Goal: Task Accomplishment & Management: Use online tool/utility

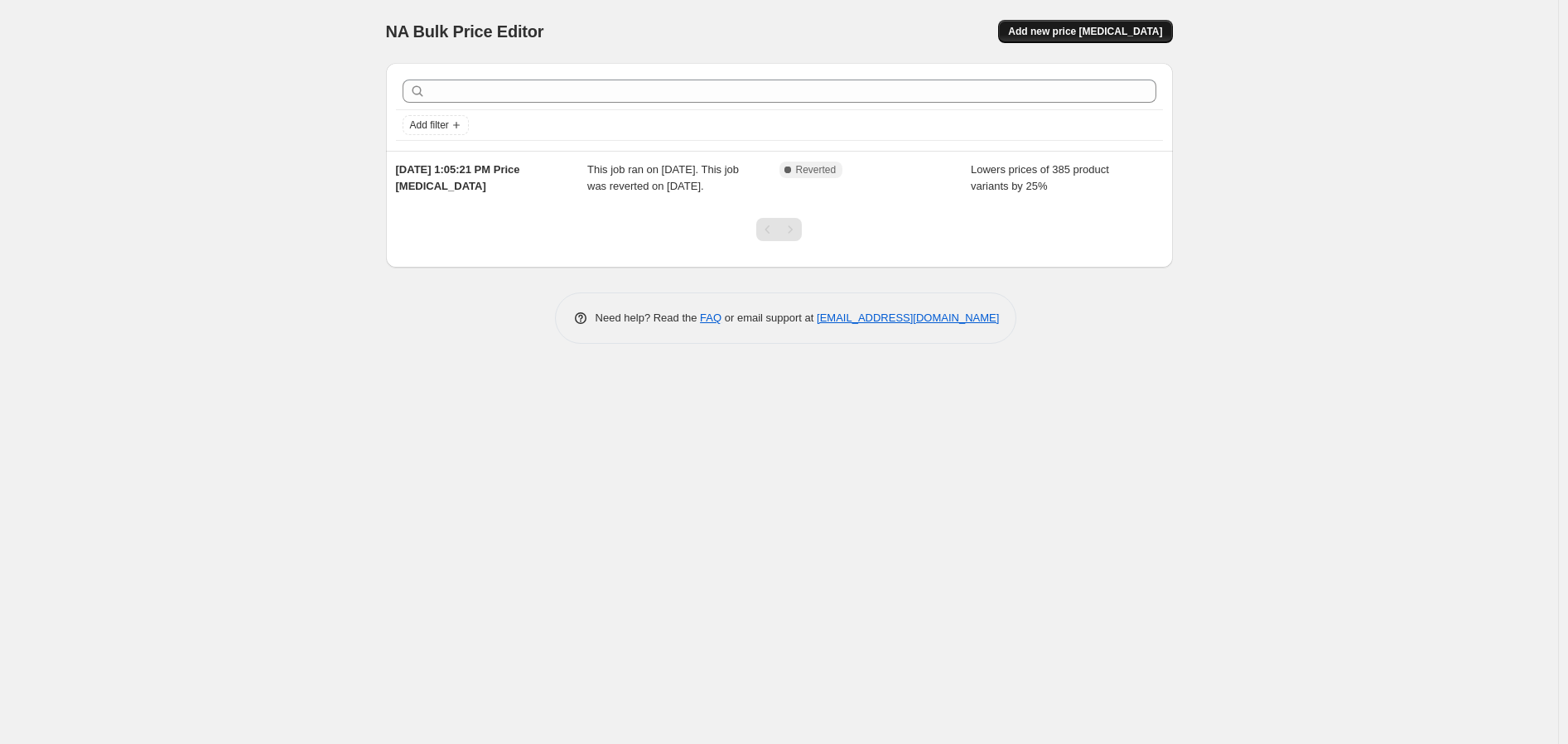
click at [1113, 27] on span "Add new price [MEDICAL_DATA]" at bounding box center [1085, 31] width 154 height 13
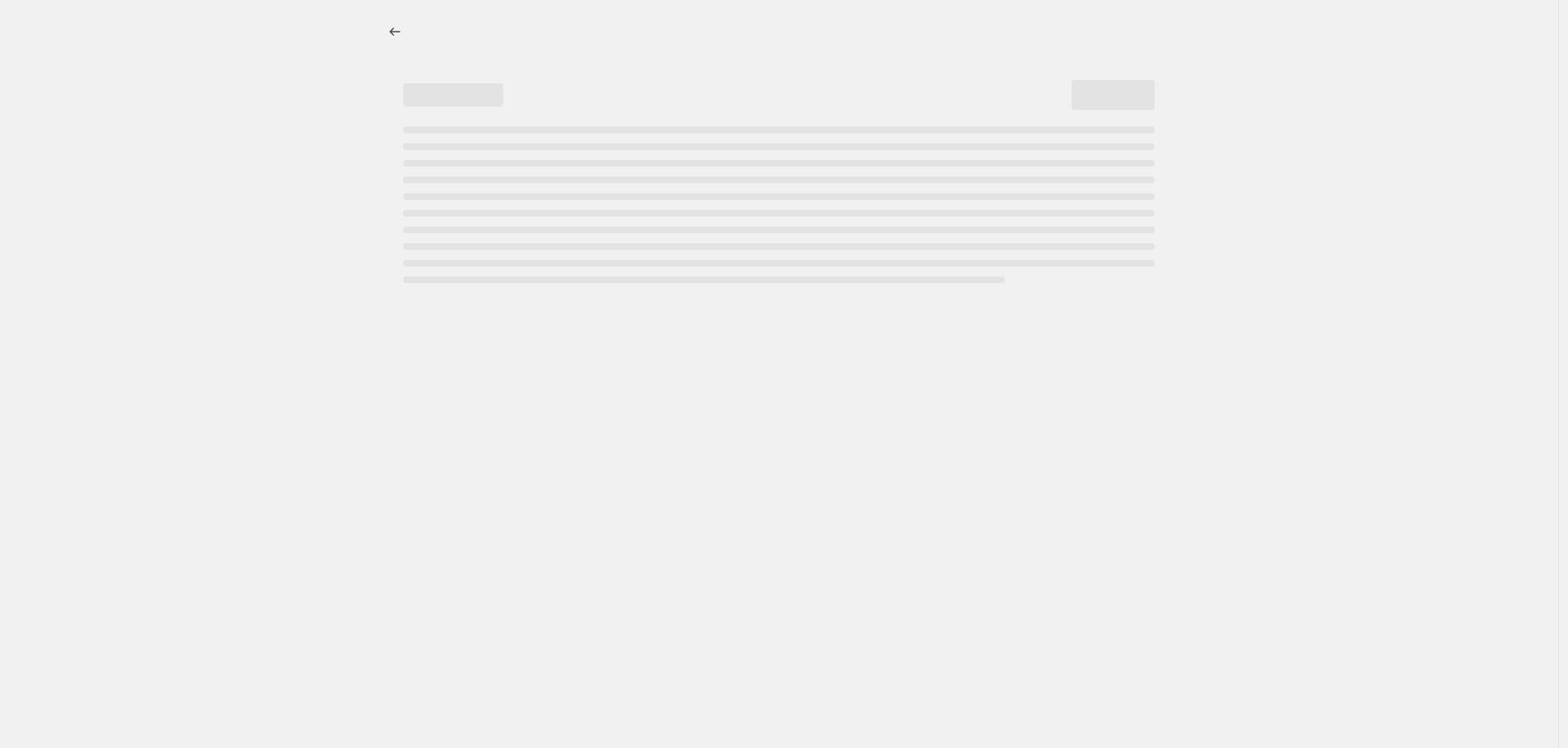
select select "percentage"
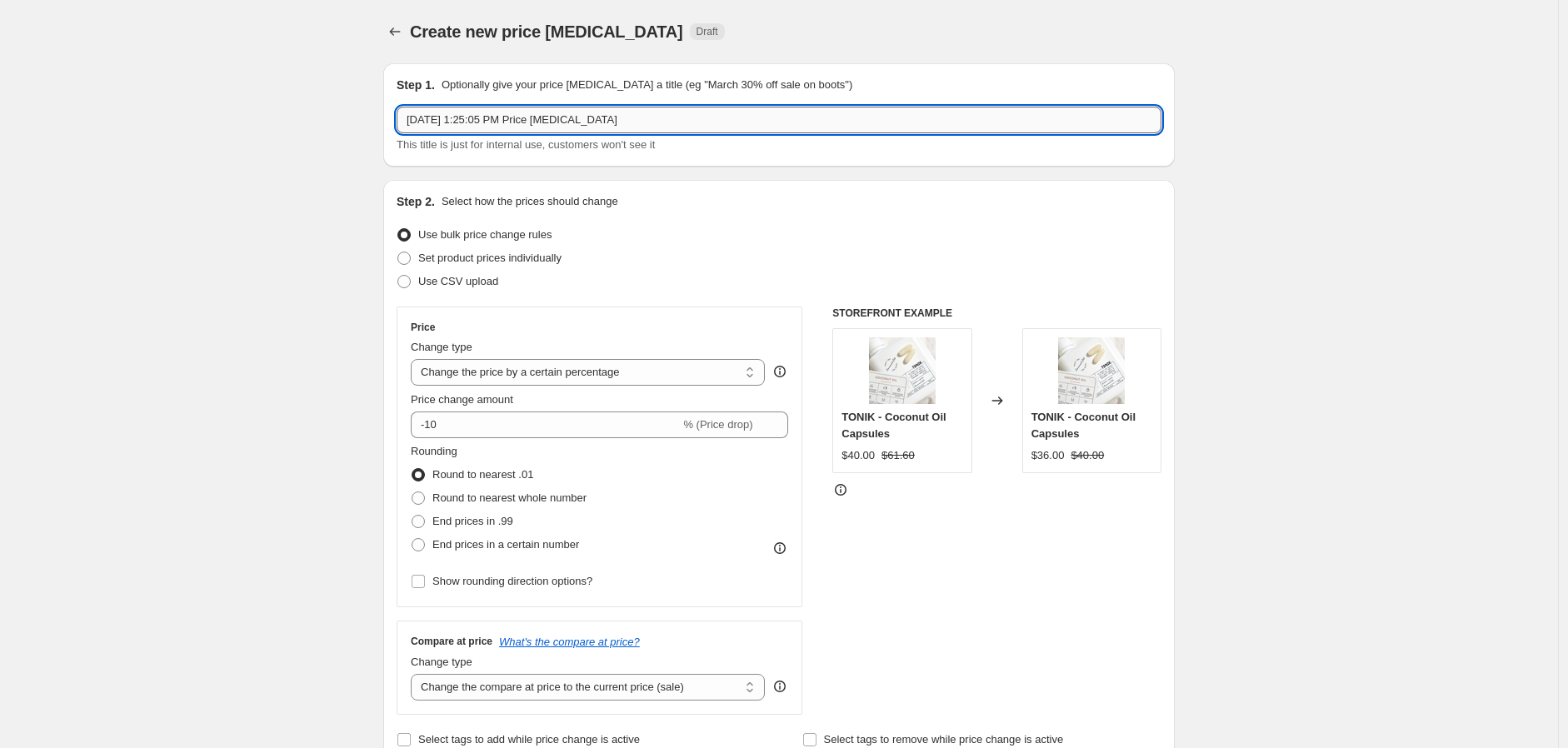
click at [660, 123] on input "[DATE] 1:25:05 PM Price [MEDICAL_DATA]" at bounding box center [779, 120] width 765 height 27
drag, startPoint x: 660, startPoint y: 123, endPoint x: 289, endPoint y: 109, distance: 371.3
type input "30% off, Spring Special"
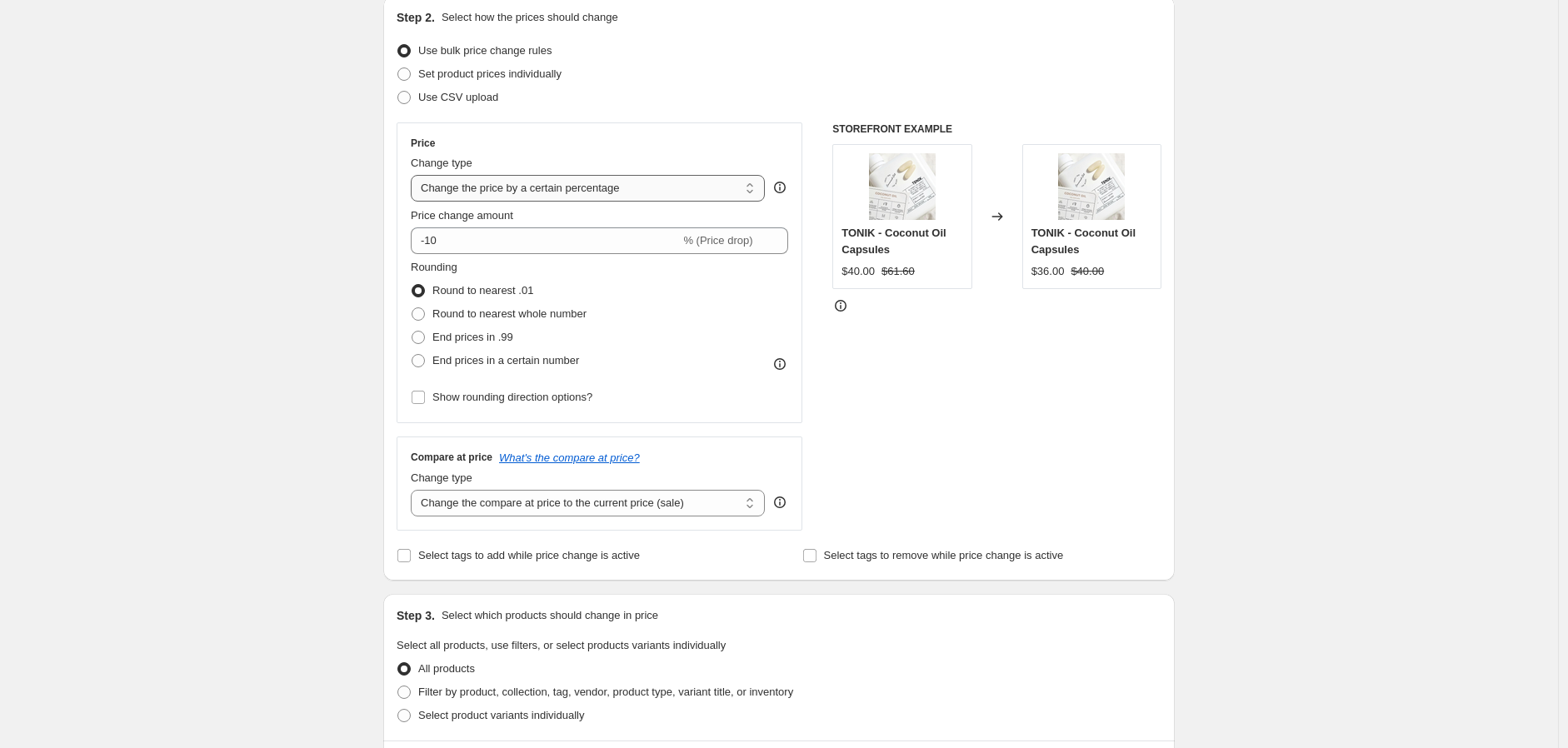
scroll to position [185, 0]
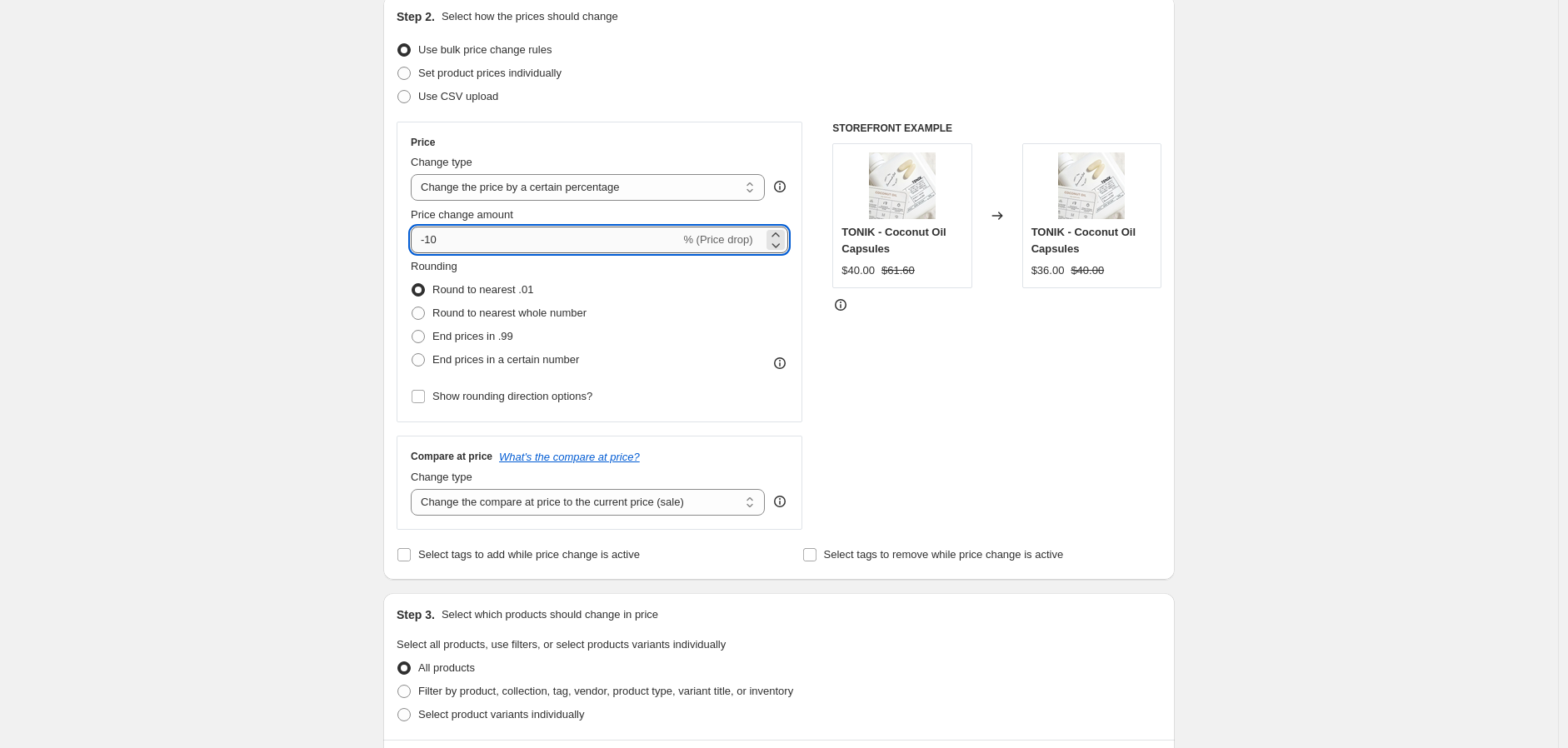
click at [462, 241] on input "-10" at bounding box center [545, 240] width 269 height 27
type input "-1"
type input "-30"
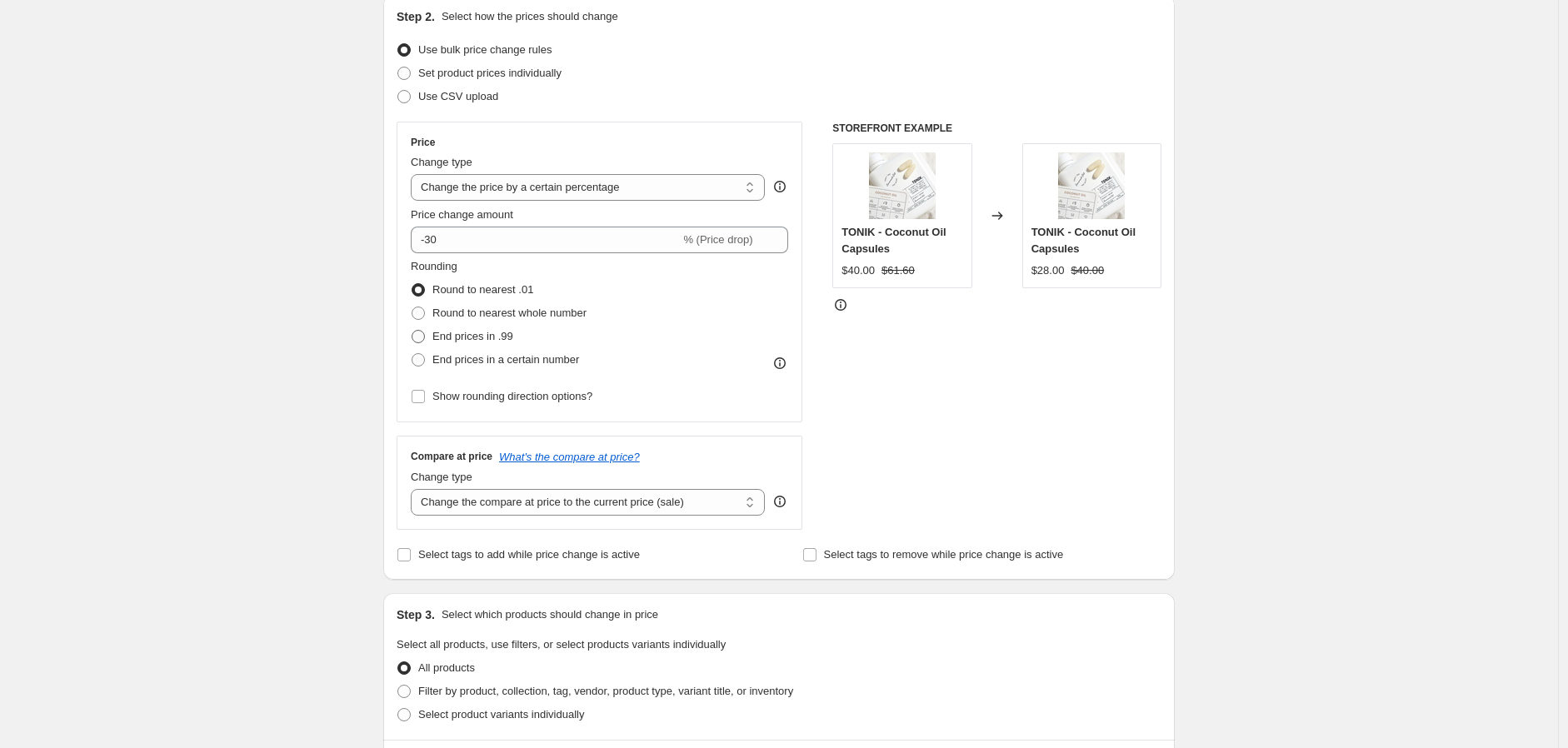
click at [423, 338] on span at bounding box center [418, 336] width 14 height 14
click at [413, 331] on input "End prices in .99" at bounding box center [412, 330] width 1 height 1
radio input "true"
click at [312, 378] on div "Create new price [MEDICAL_DATA]. This page is ready Create new price [MEDICAL_D…" at bounding box center [779, 648] width 1558 height 1665
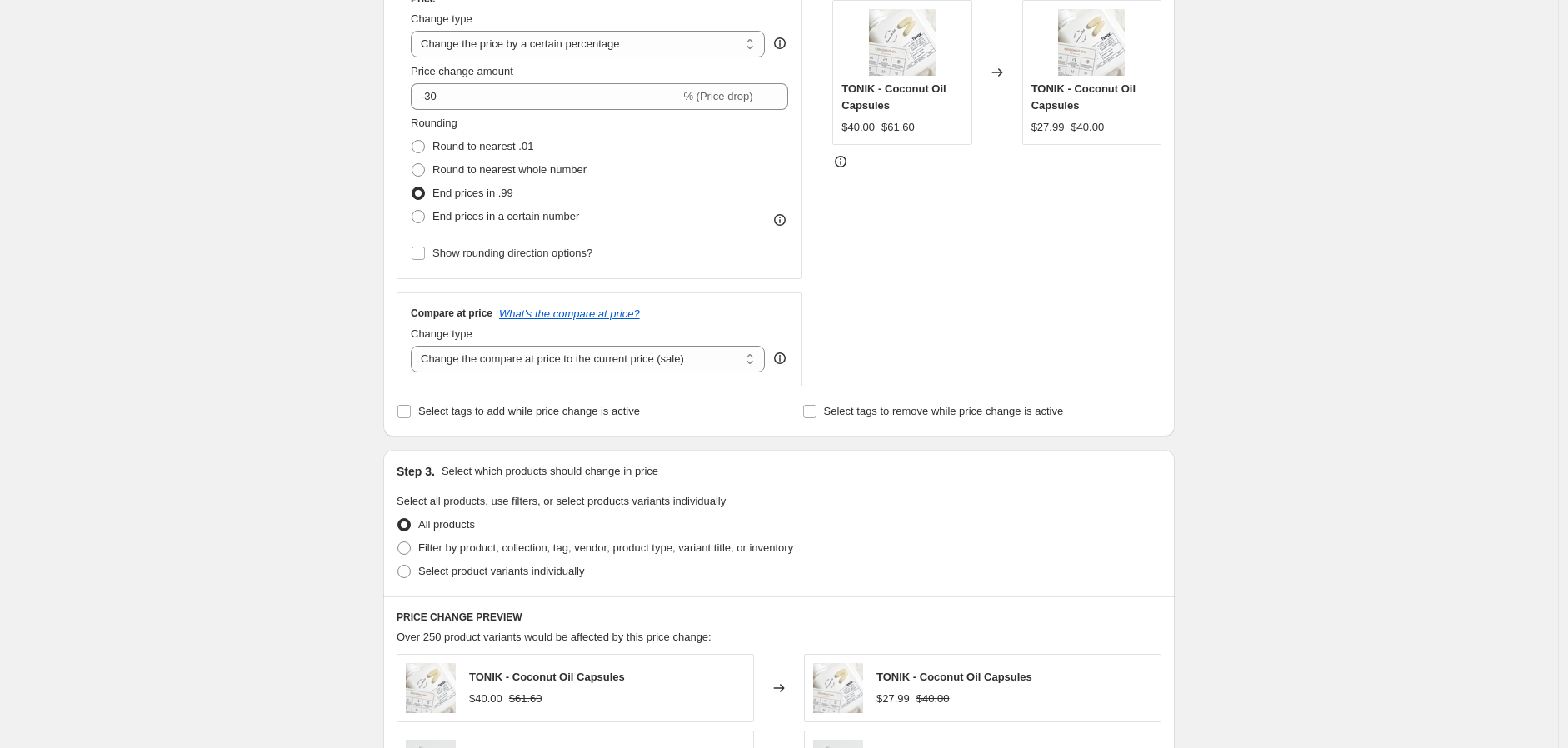
scroll to position [369, 0]
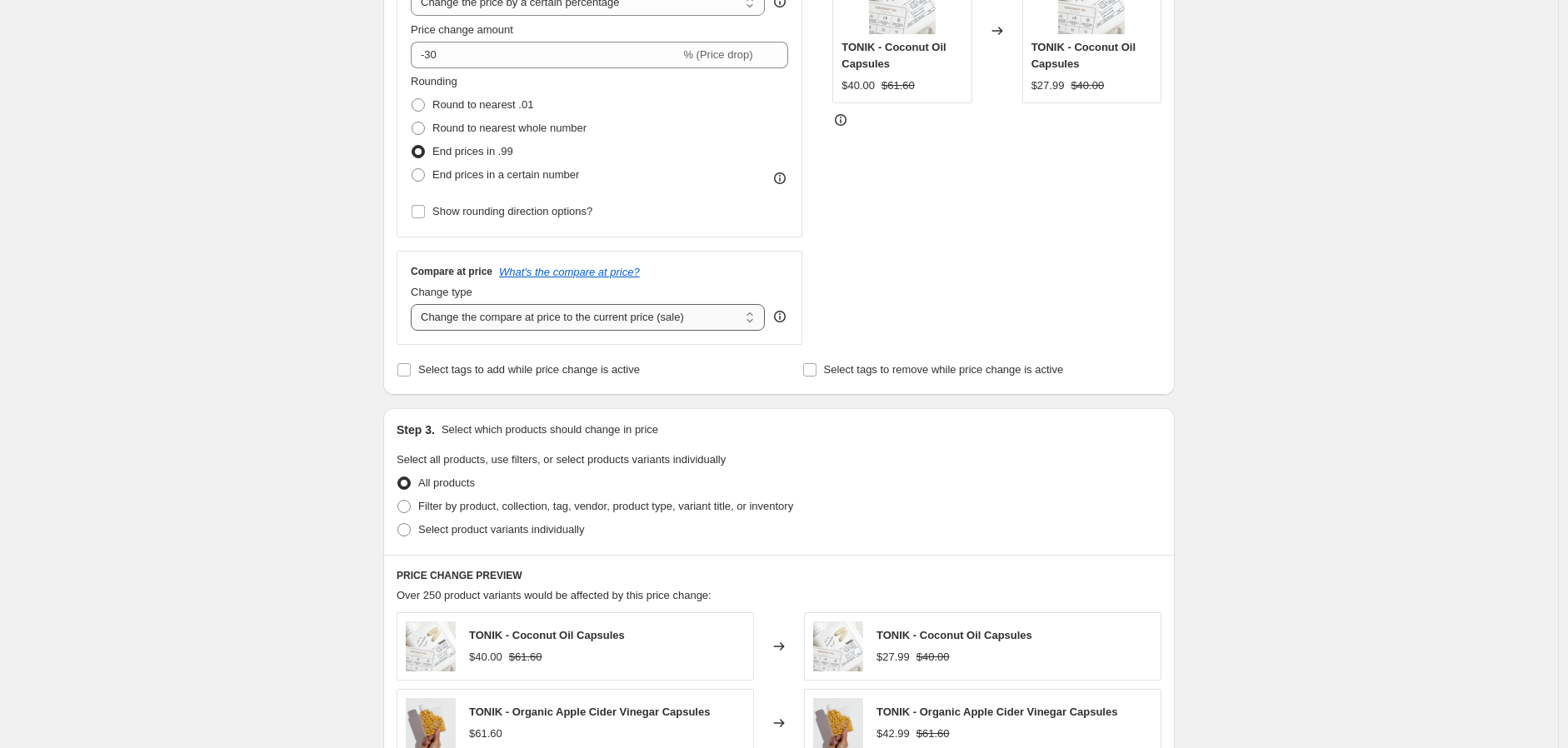
click at [612, 318] on select "Change the compare at price to the current price (sale) Change the compare at p…" at bounding box center [588, 317] width 354 height 27
click at [306, 322] on div "Create new price [MEDICAL_DATA]. This page is ready Create new price [MEDICAL_D…" at bounding box center [779, 463] width 1558 height 1665
click at [411, 368] on input "Select tags to add while price change is active" at bounding box center [404, 369] width 14 height 14
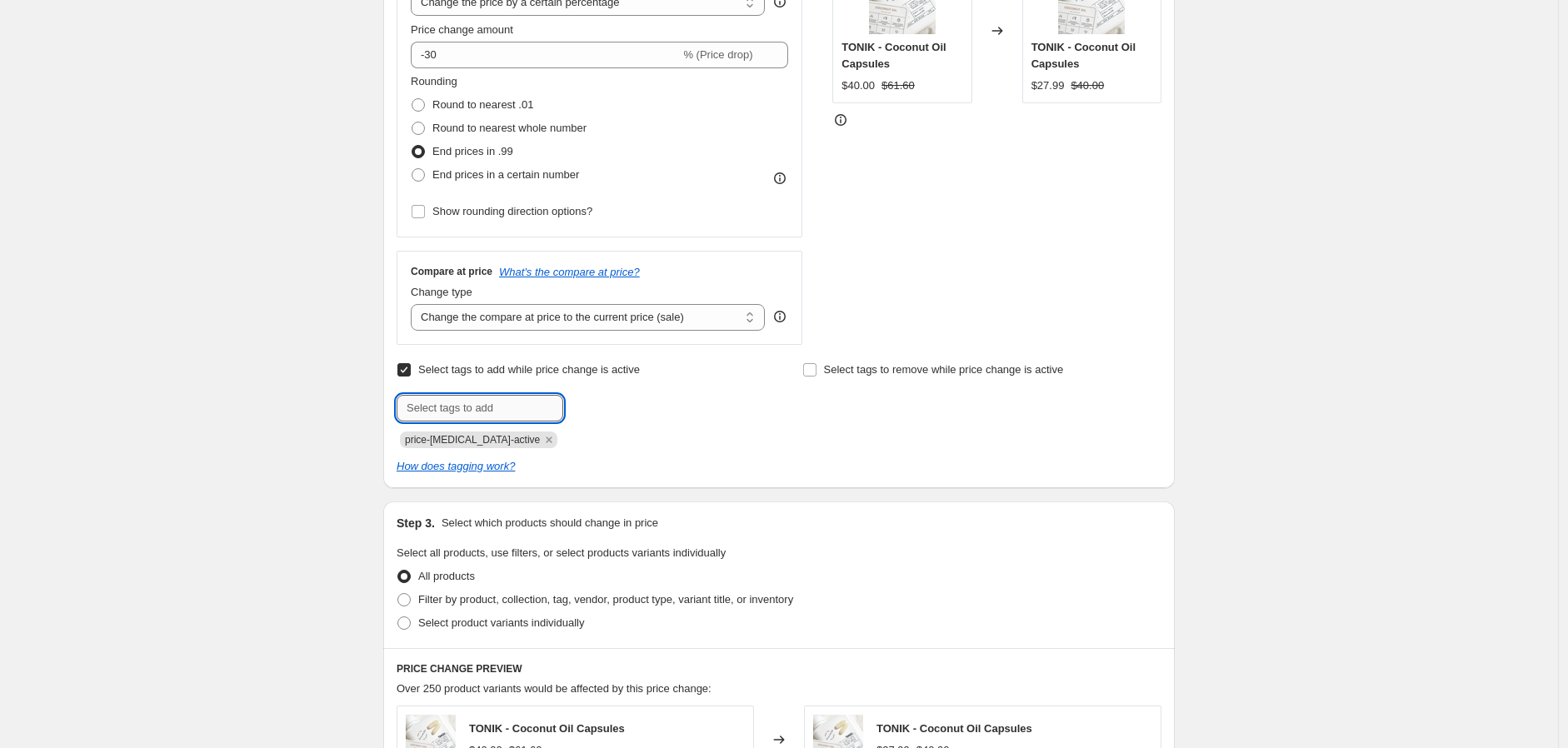
click at [443, 402] on input "text" at bounding box center [479, 408] width 167 height 27
click at [506, 415] on input "text" at bounding box center [479, 408] width 167 height 27
click at [411, 369] on input "Select tags to add while price change is active" at bounding box center [404, 369] width 14 height 14
checkbox input "false"
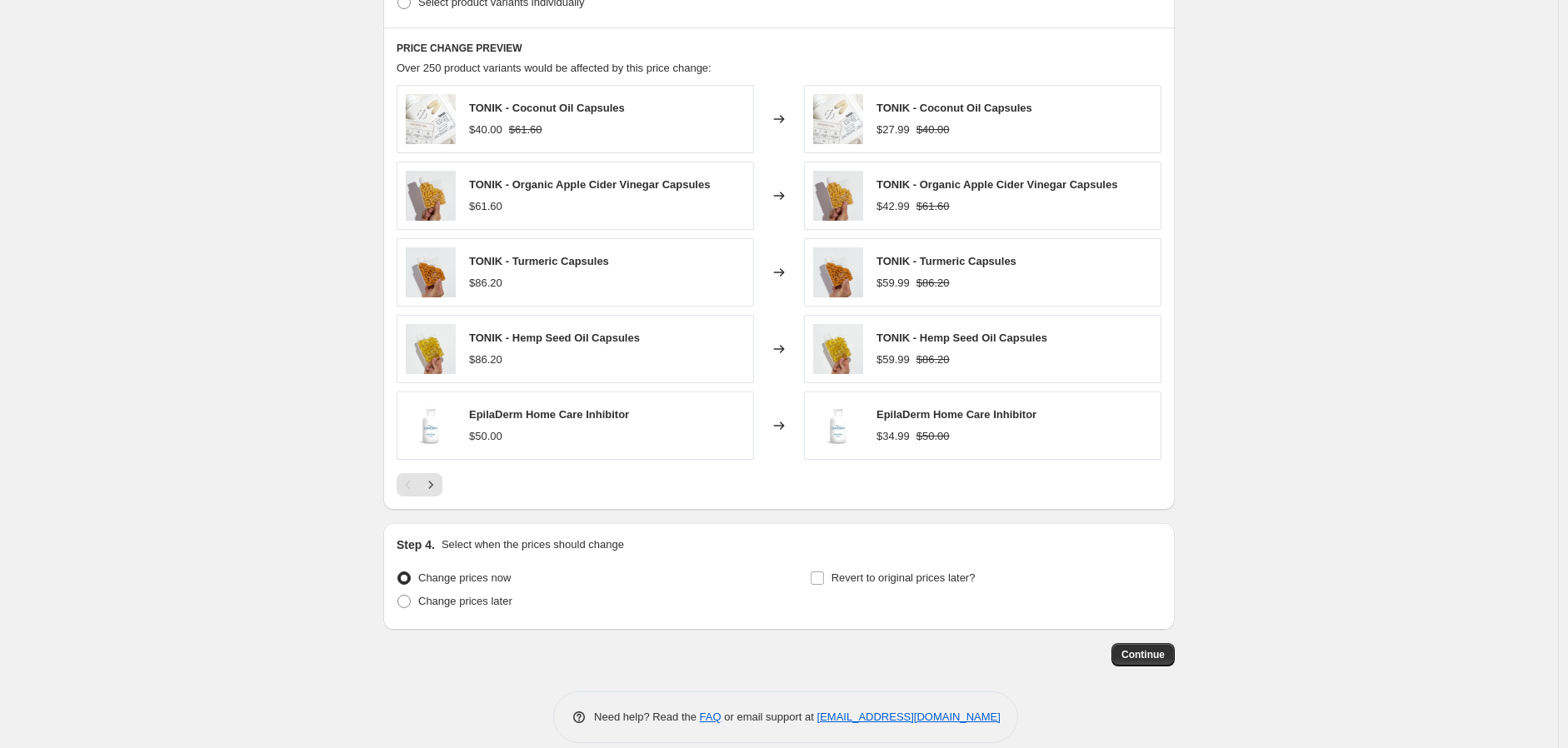
scroll to position [917, 0]
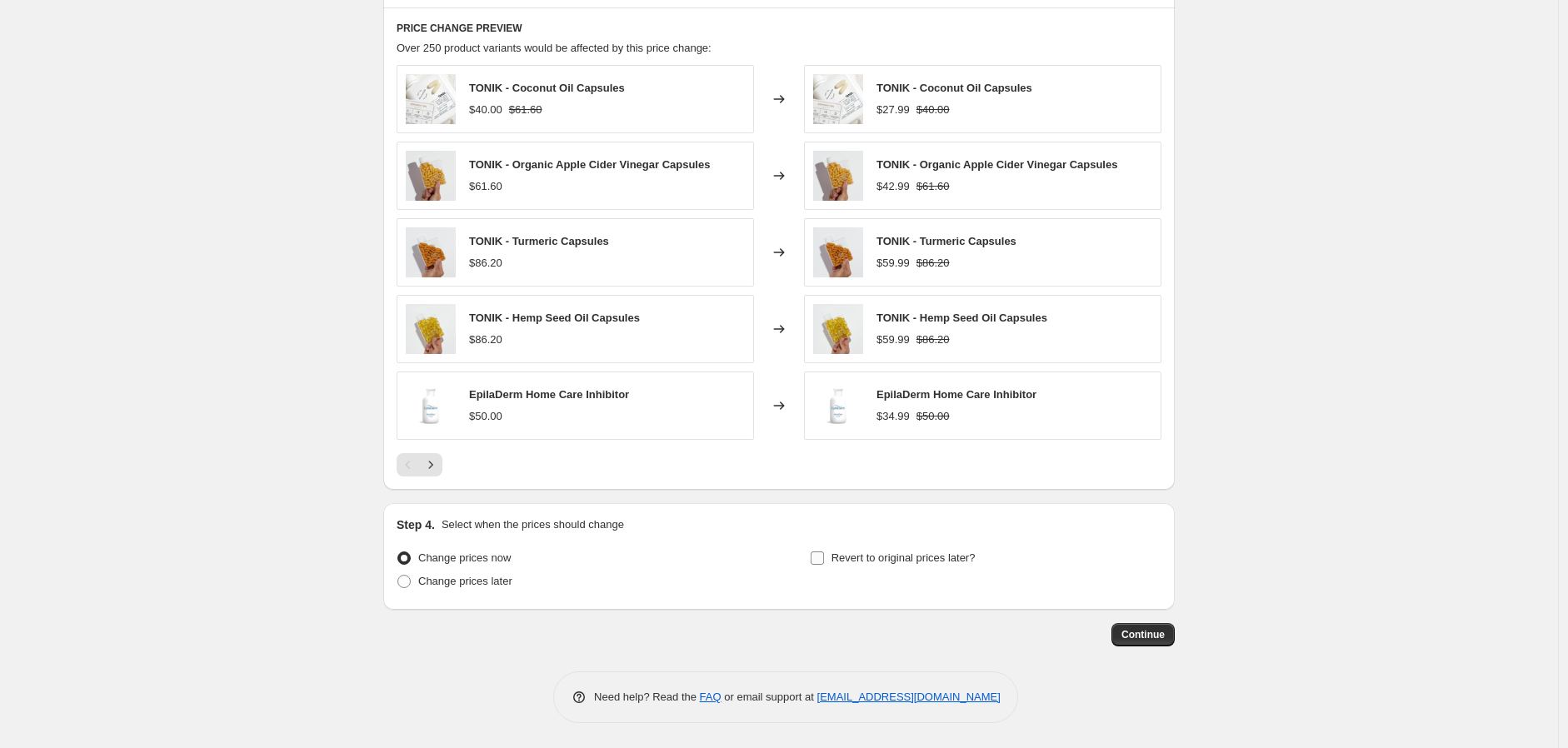
click at [821, 558] on input "Revert to original prices later?" at bounding box center [816, 558] width 14 height 14
checkbox input "true"
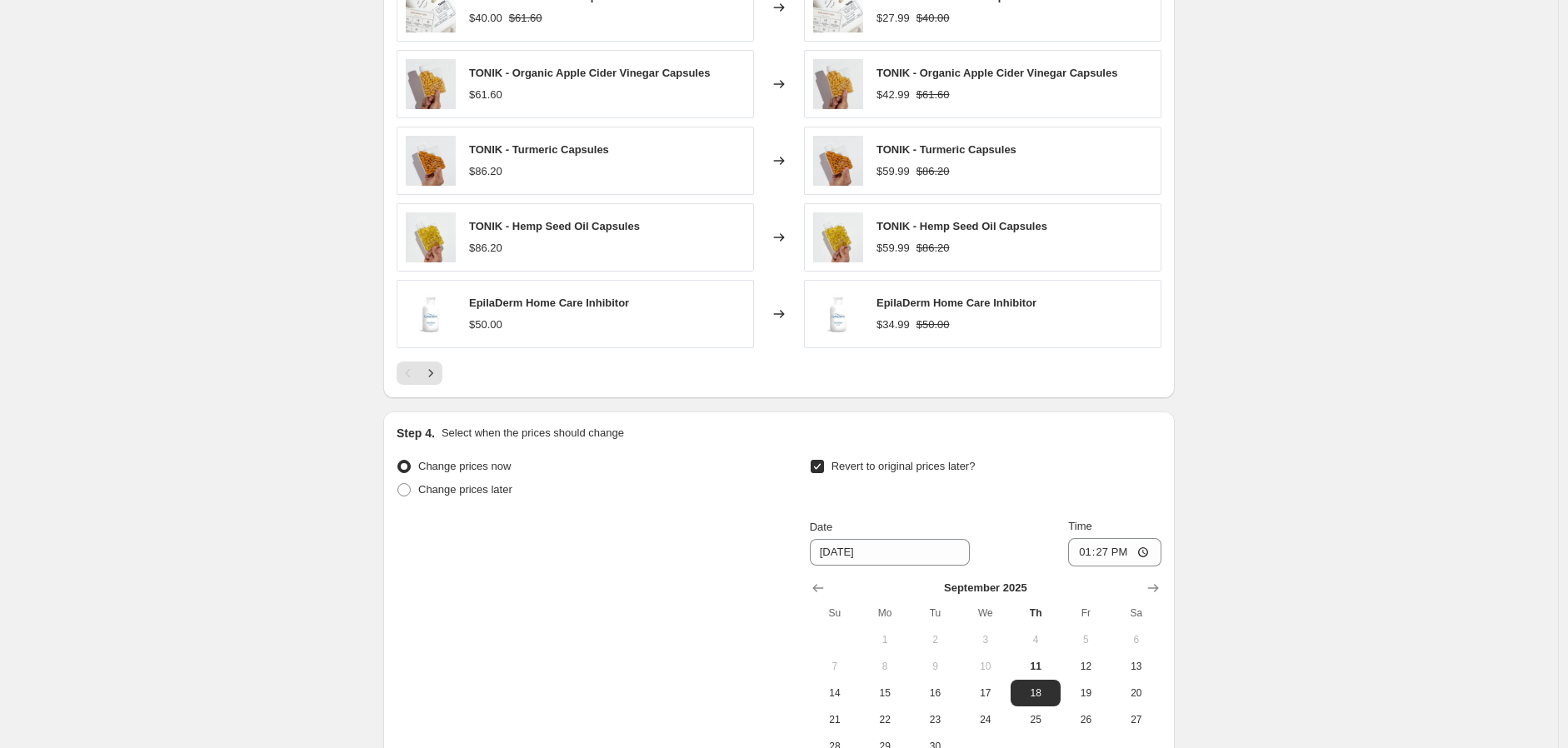
scroll to position [1195, 0]
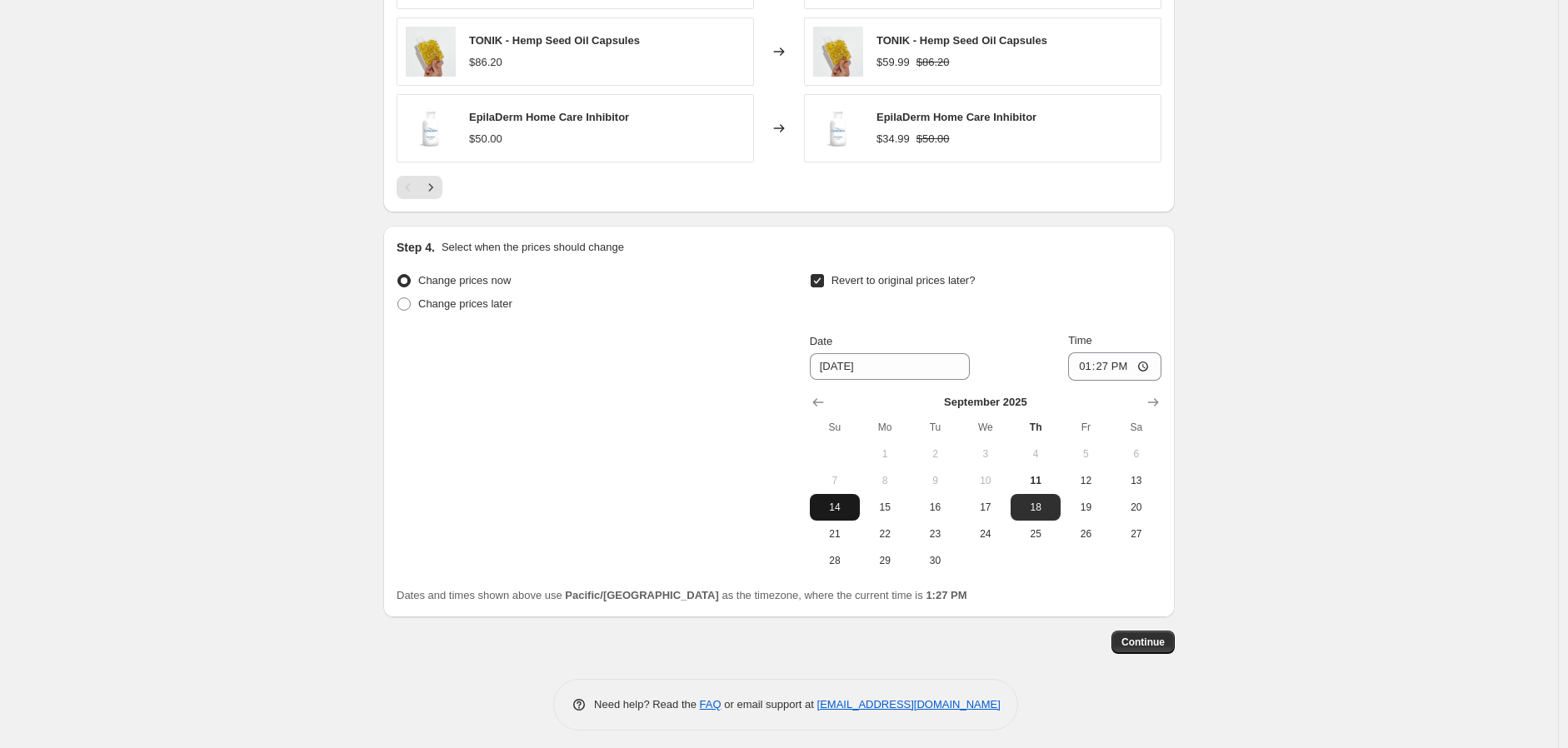
click at [839, 512] on span "14" at bounding box center [834, 507] width 37 height 14
type input "[DATE]"
click at [1097, 369] on input "13:27" at bounding box center [1115, 366] width 94 height 28
click at [1091, 368] on input "13:27" at bounding box center [1115, 366] width 94 height 28
type input "23:59"
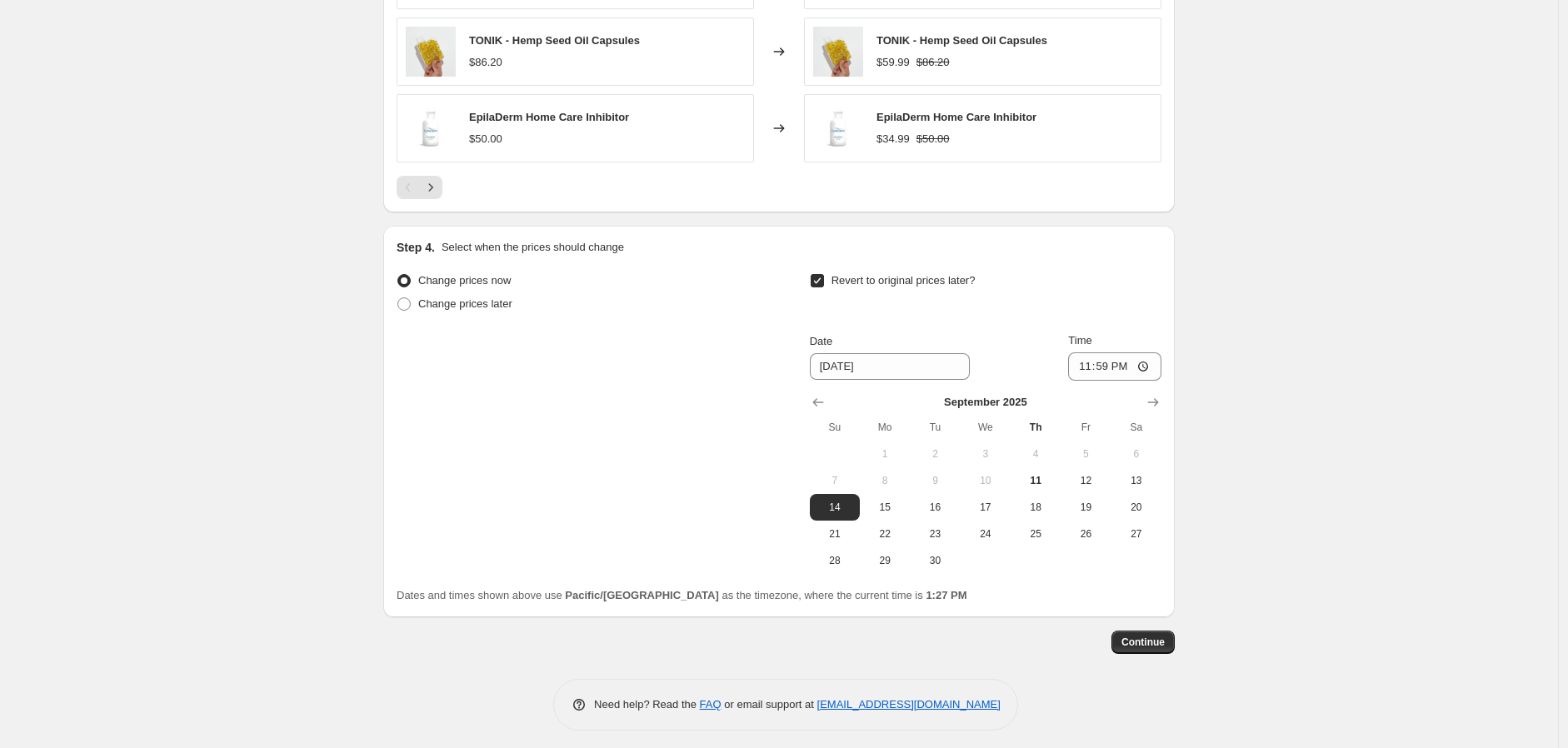
click at [1153, 637] on span "Continue" at bounding box center [1143, 642] width 43 height 14
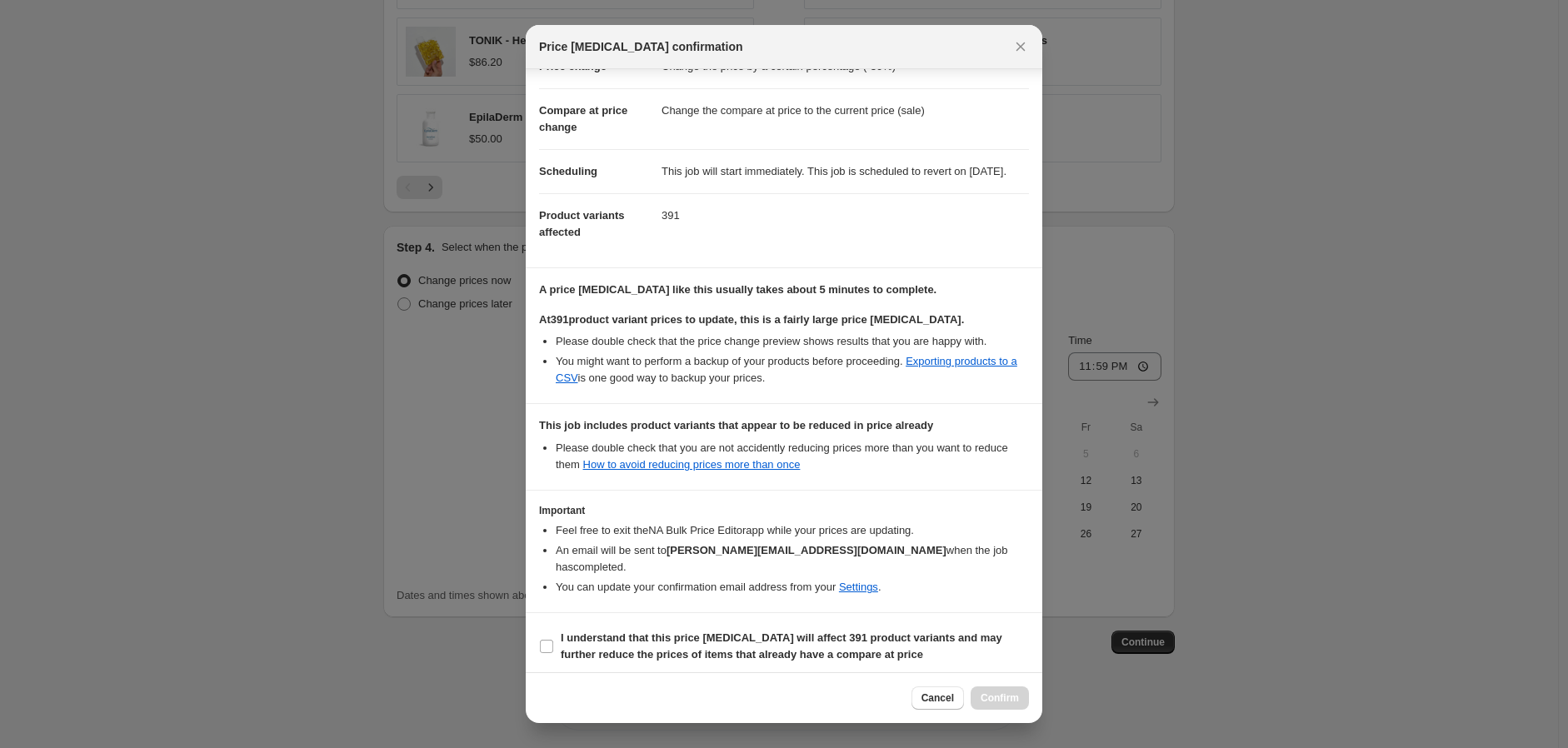
scroll to position [78, 0]
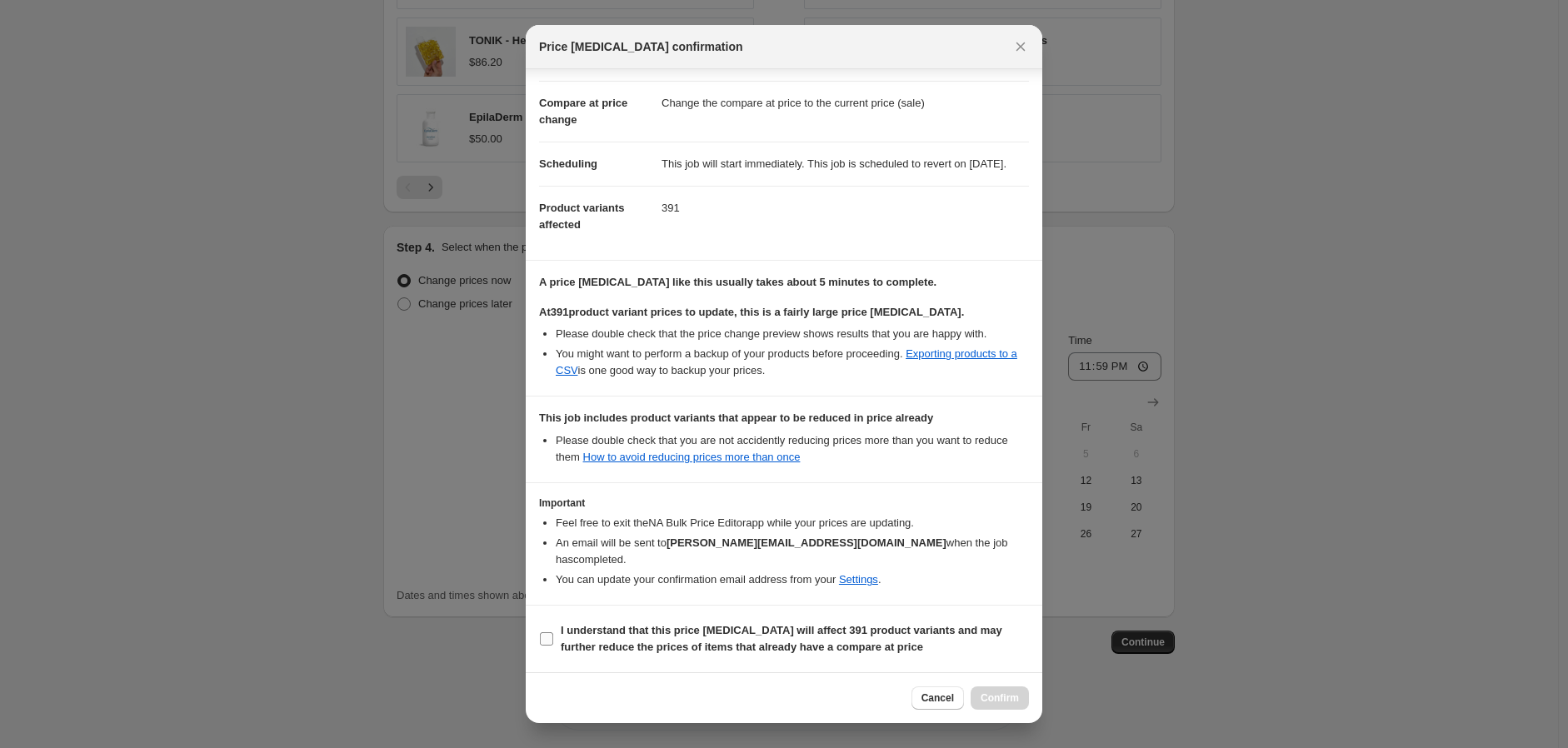
click at [548, 639] on input "I understand that this price [MEDICAL_DATA] will affect 391 product variants an…" at bounding box center [546, 639] width 14 height 14
checkbox input "true"
click at [1012, 701] on span "Confirm" at bounding box center [999, 698] width 39 height 14
type input "30% off, Spring Special"
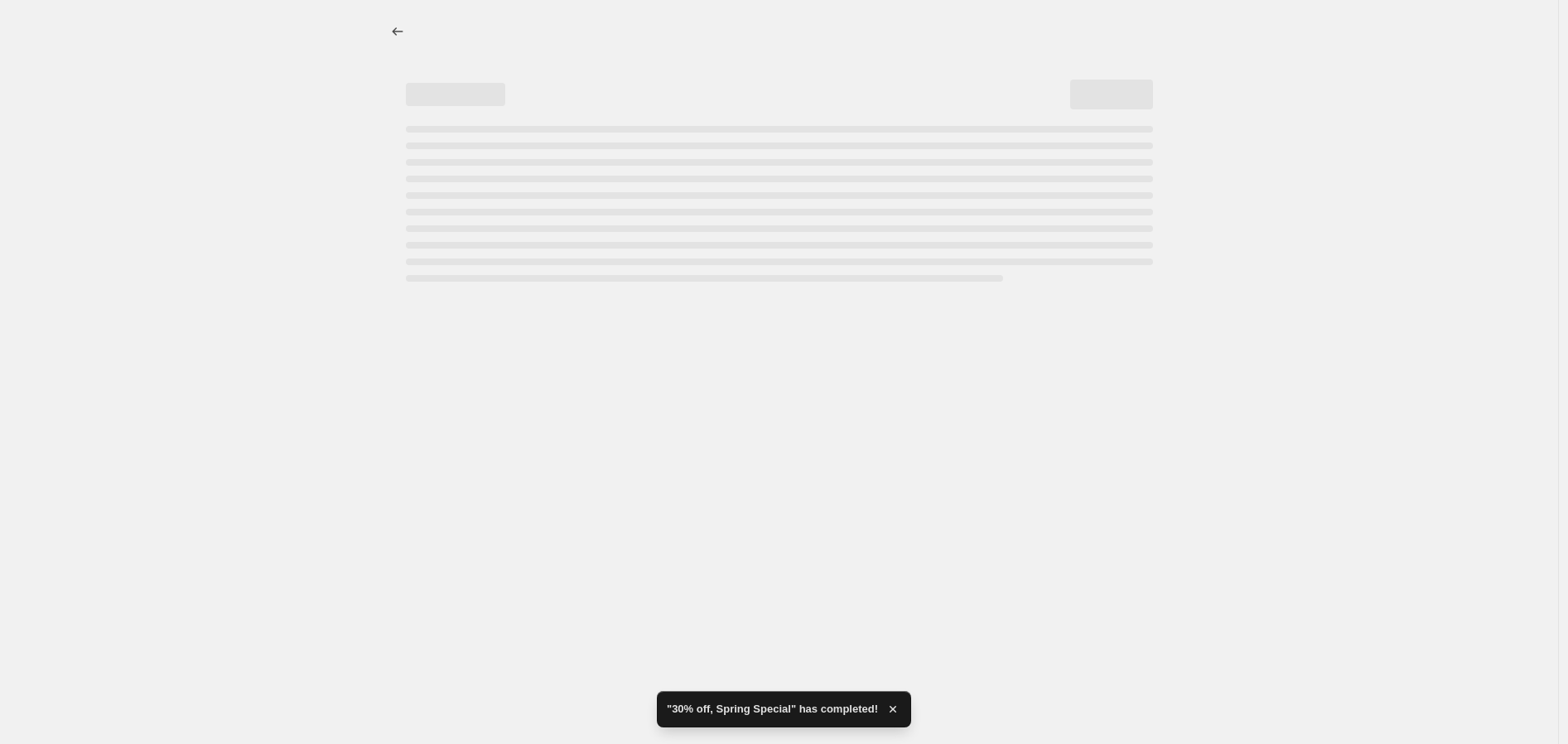
select select "percentage"
